Goal: Information Seeking & Learning: Check status

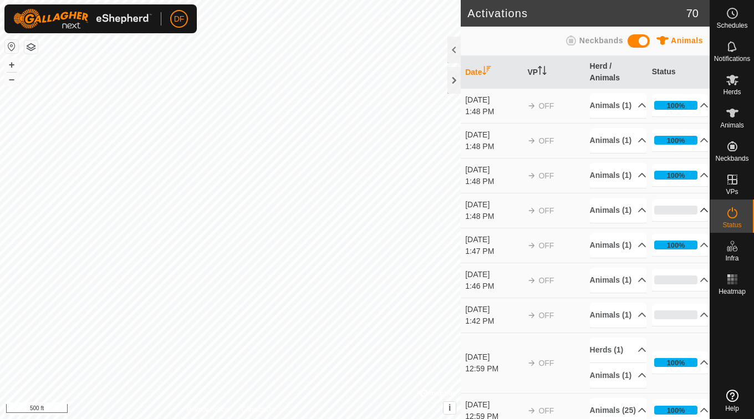
click at [662, 221] on p-accordion-header "0%" at bounding box center [680, 210] width 57 height 22
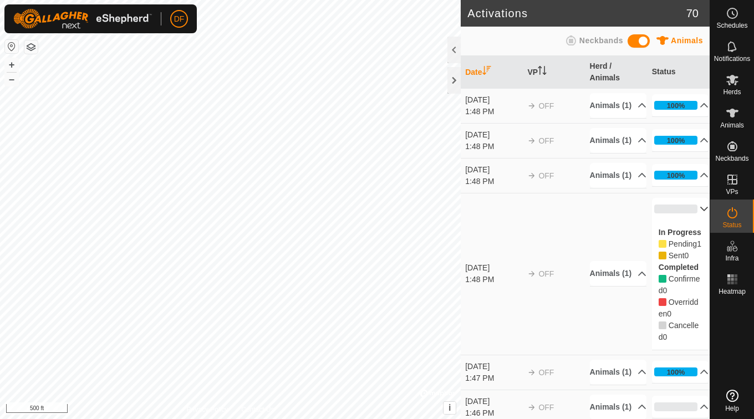
click at [668, 220] on p-accordion-header "0%" at bounding box center [680, 209] width 57 height 22
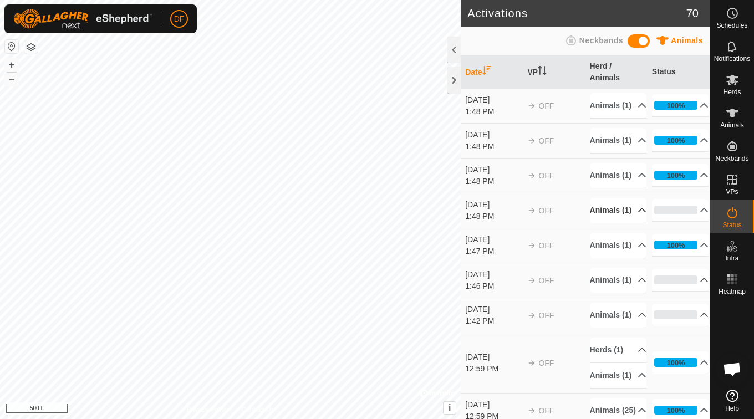
click at [608, 223] on p-accordion-header "Animals (1)" at bounding box center [618, 210] width 57 height 25
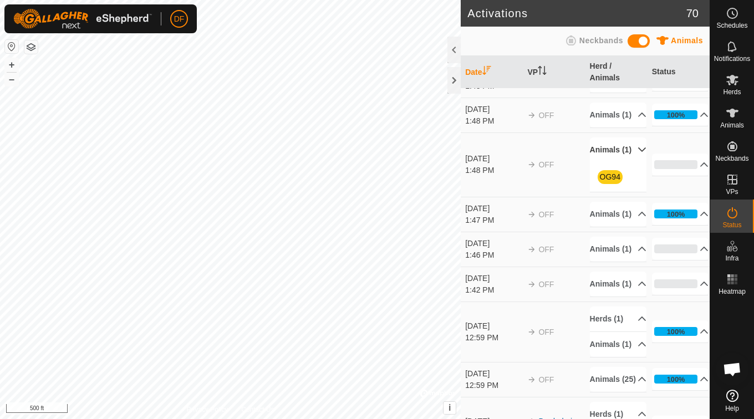
scroll to position [61, 0]
drag, startPoint x: 616, startPoint y: 226, endPoint x: 609, endPoint y: 224, distance: 7.2
click at [609, 184] on span "OG94" at bounding box center [610, 177] width 25 height 14
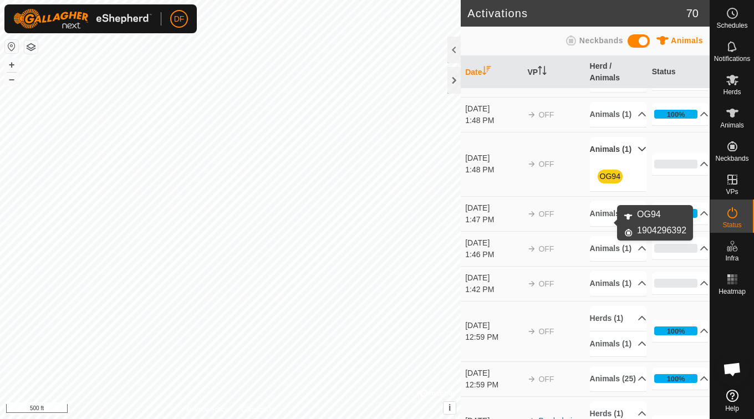
click at [609, 181] on link "OG94" at bounding box center [610, 176] width 21 height 9
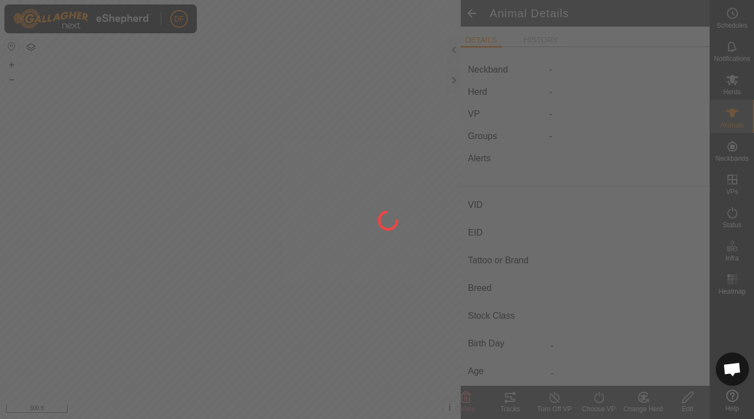
type input "OG94"
type input "-"
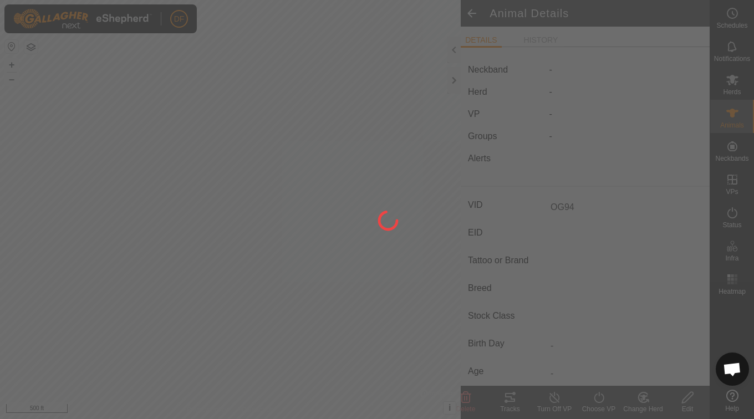
type input "-"
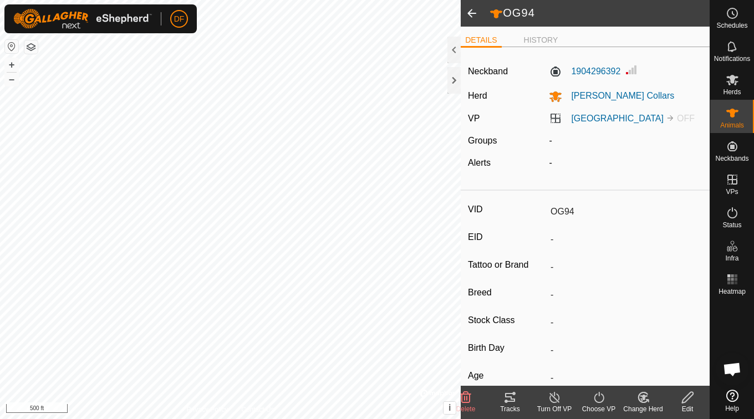
click at [569, 219] on input "OG94" at bounding box center [624, 211] width 156 height 19
click at [475, 13] on span at bounding box center [472, 13] width 22 height 27
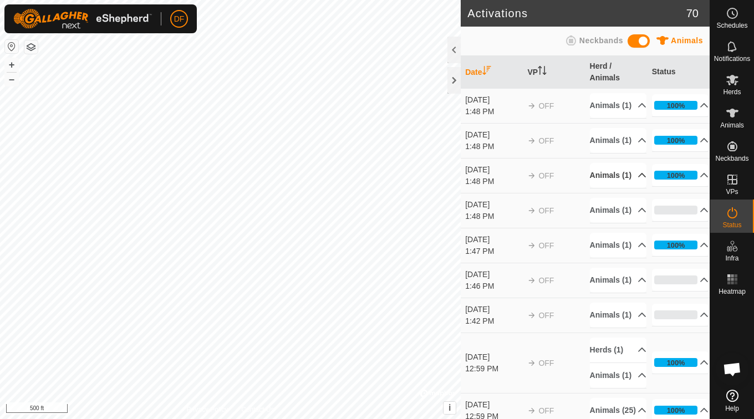
click at [612, 188] on p-accordion-header "Animals (1)" at bounding box center [618, 175] width 57 height 25
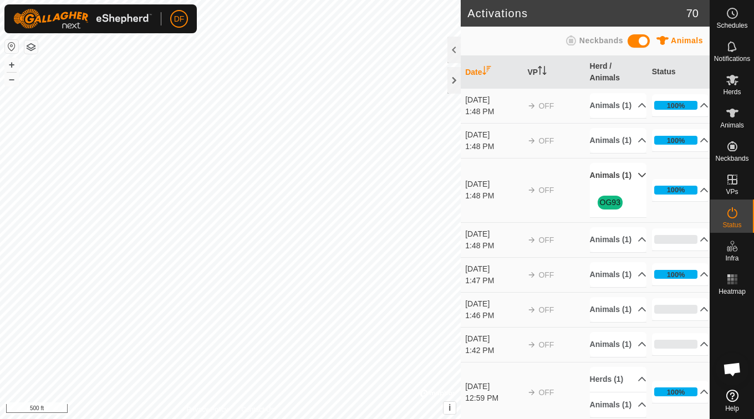
click at [610, 188] on p-accordion-header "Animals (1)" at bounding box center [618, 175] width 57 height 25
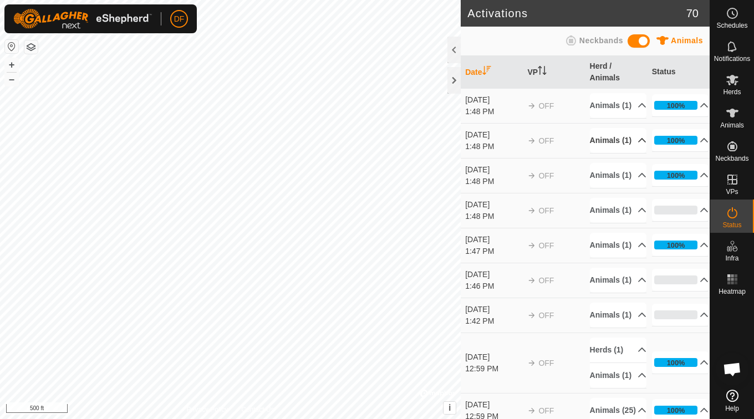
click at [613, 153] on p-accordion-header "Animals (1)" at bounding box center [618, 140] width 57 height 25
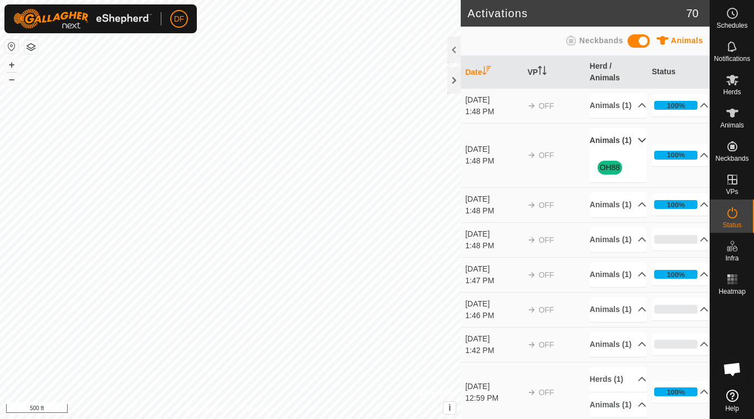
click at [613, 153] on p-accordion-header "Animals (1)" at bounding box center [618, 140] width 57 height 25
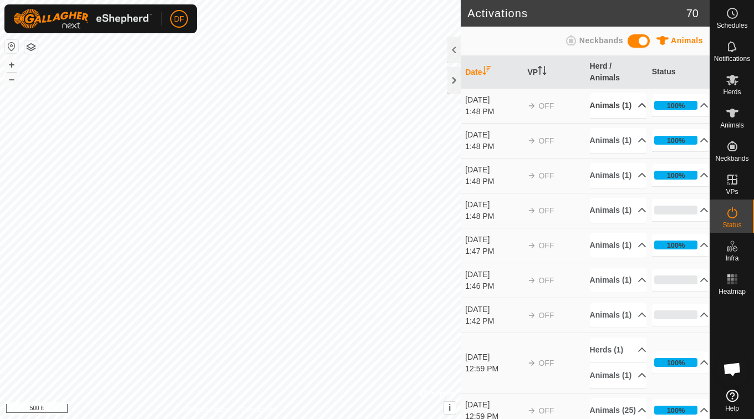
click at [600, 109] on p-accordion-header "Animals (1)" at bounding box center [618, 105] width 57 height 25
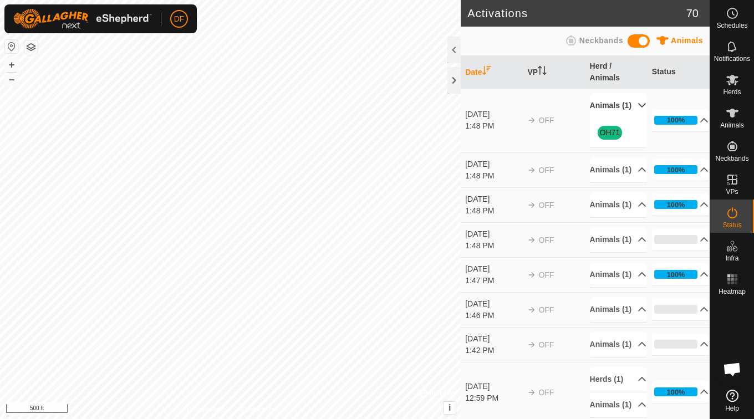
click at [600, 109] on p-accordion-header "Animals (1)" at bounding box center [618, 105] width 57 height 25
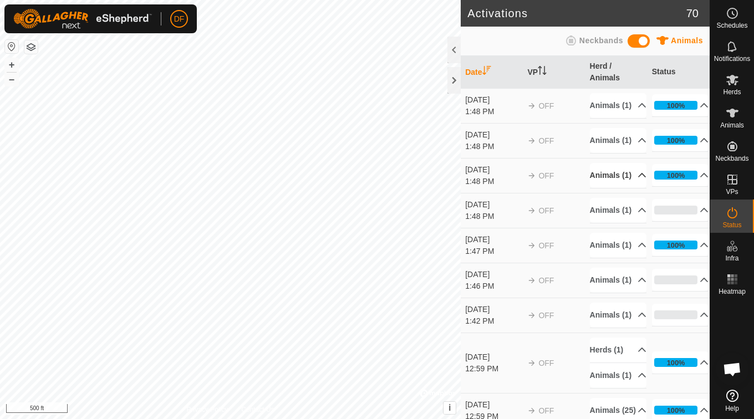
scroll to position [64, 0]
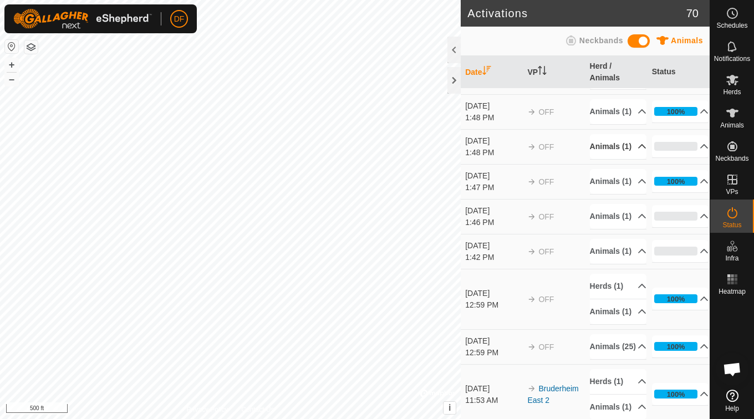
click at [613, 159] on p-accordion-header "Animals (1)" at bounding box center [618, 146] width 57 height 25
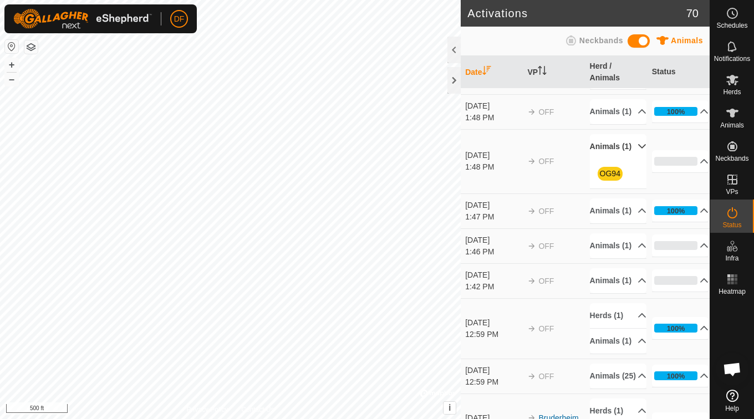
click at [611, 159] on p-accordion-header "Animals (1)" at bounding box center [618, 146] width 57 height 25
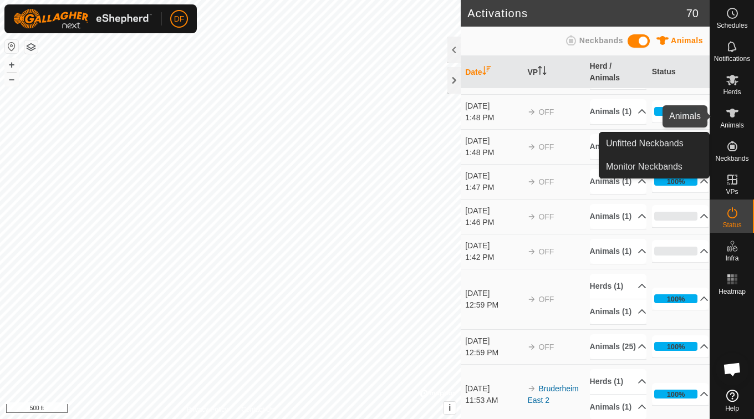
click at [733, 124] on span "Animals" at bounding box center [733, 125] width 24 height 7
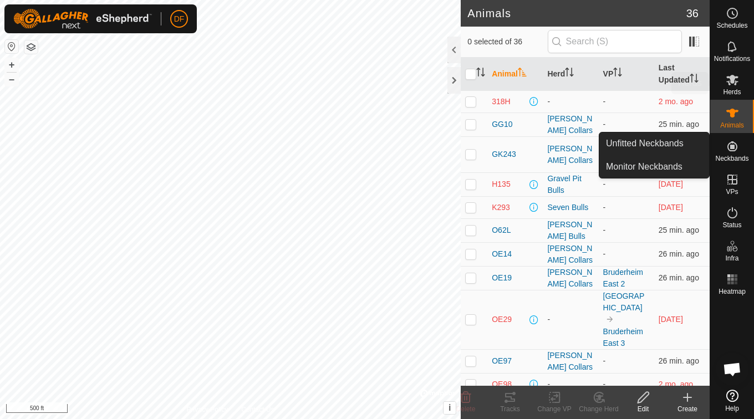
click at [733, 84] on icon at bounding box center [732, 79] width 13 height 13
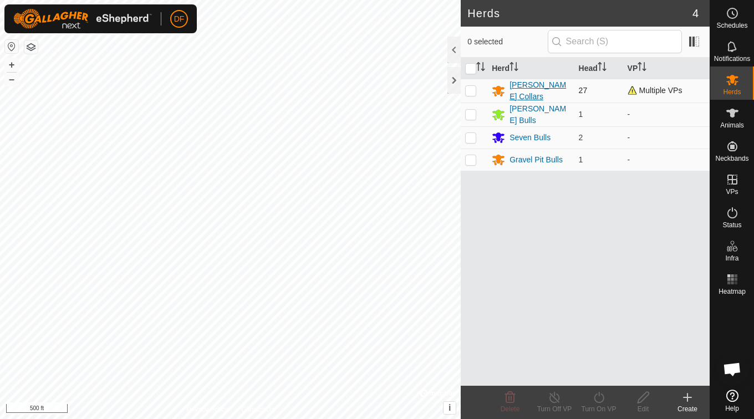
click at [547, 87] on div "[PERSON_NAME] Collars" at bounding box center [540, 90] width 60 height 23
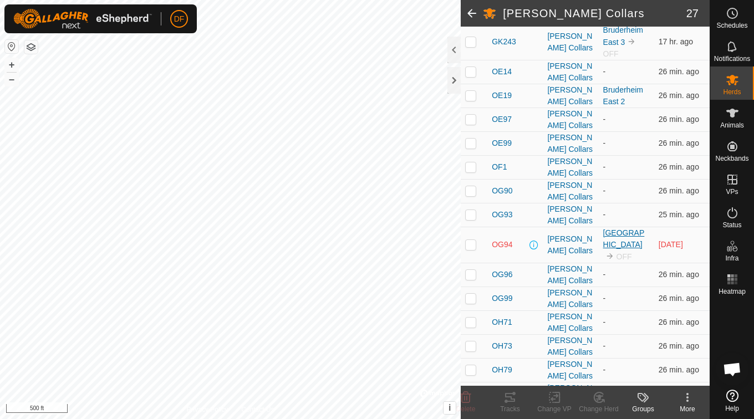
scroll to position [187, 0]
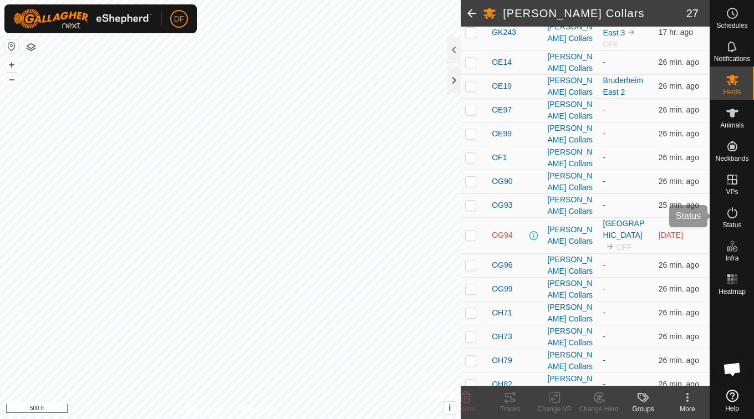
click at [738, 223] on span "Status" at bounding box center [732, 225] width 19 height 7
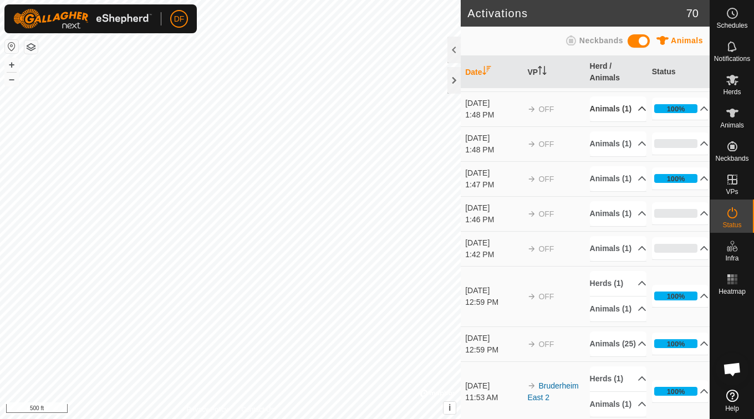
scroll to position [67, 0]
click at [612, 226] on p-accordion-header "Animals (1)" at bounding box center [618, 213] width 57 height 25
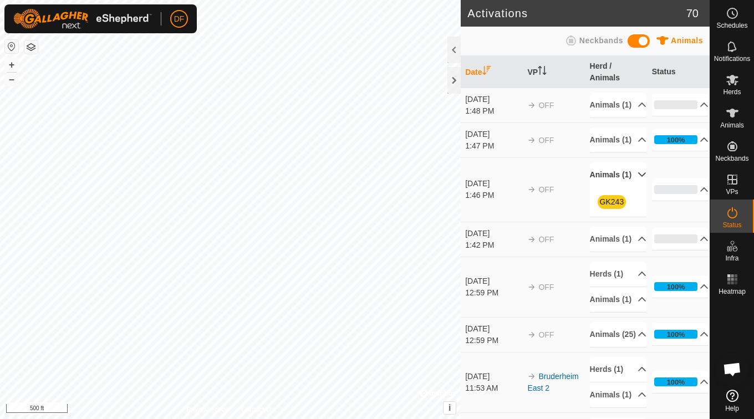
scroll to position [118, 0]
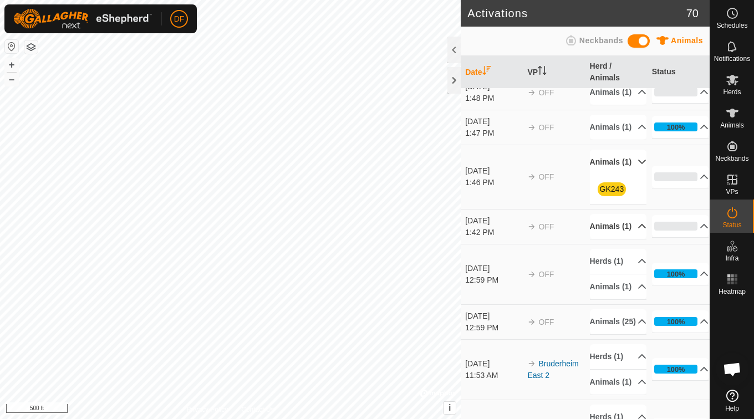
click at [610, 239] on p-accordion-header "Animals (1)" at bounding box center [618, 226] width 57 height 25
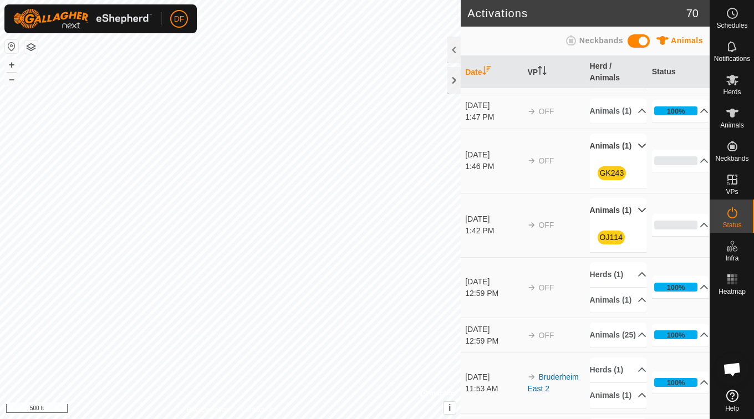
scroll to position [139, 0]
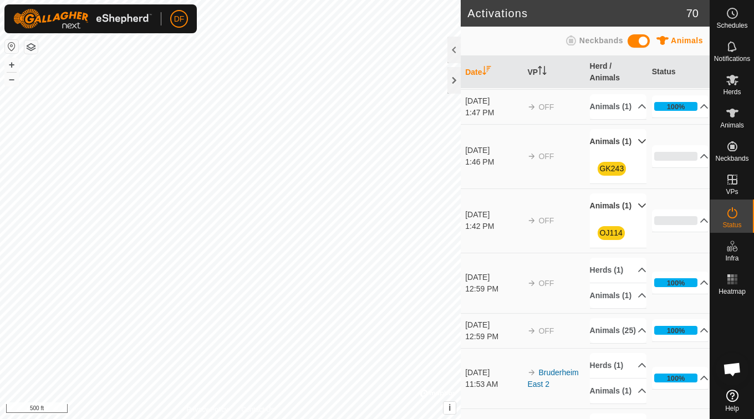
click at [612, 219] on p-accordion-header "Animals (1)" at bounding box center [618, 206] width 57 height 25
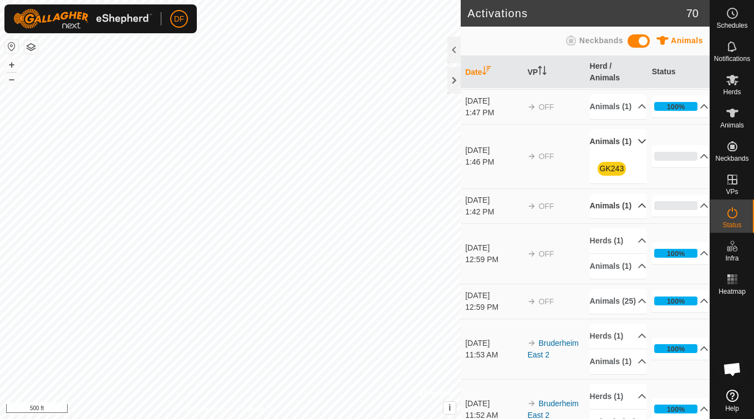
click at [612, 219] on p-accordion-header "Animals (1)" at bounding box center [618, 206] width 57 height 25
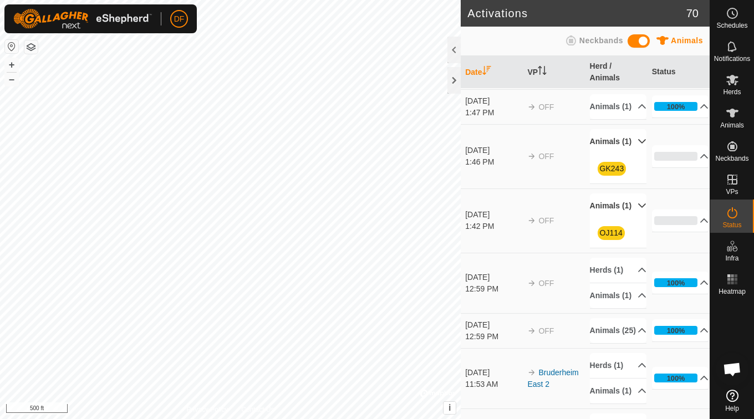
scroll to position [143, 0]
